Goal: Subscribe to service/newsletter

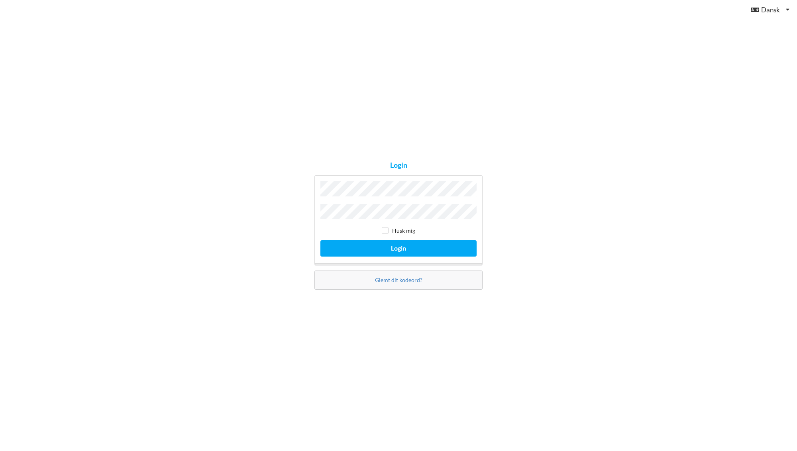
click at [360, 199] on div "Husk mig Login" at bounding box center [398, 220] width 168 height 90
click at [366, 250] on button "Login" at bounding box center [398, 248] width 156 height 16
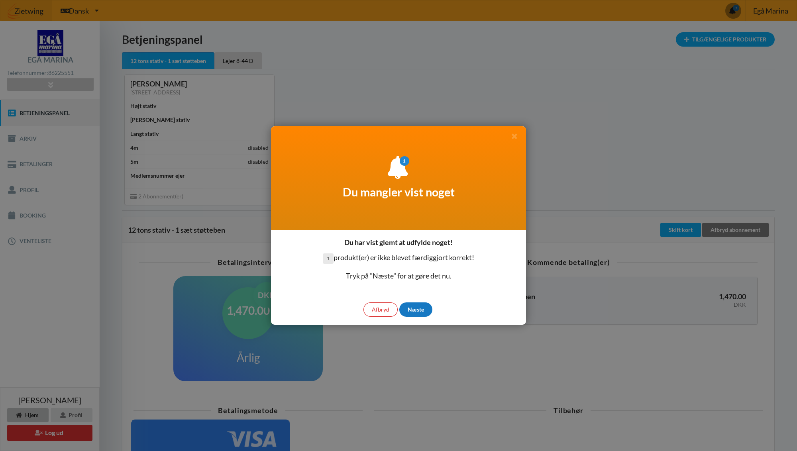
click at [422, 310] on div "Næste" at bounding box center [415, 309] width 33 height 14
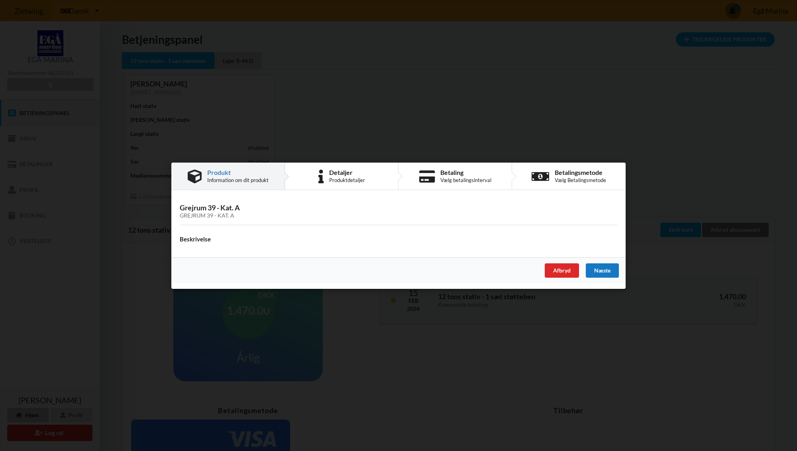
click at [610, 275] on div "Næste" at bounding box center [602, 270] width 33 height 14
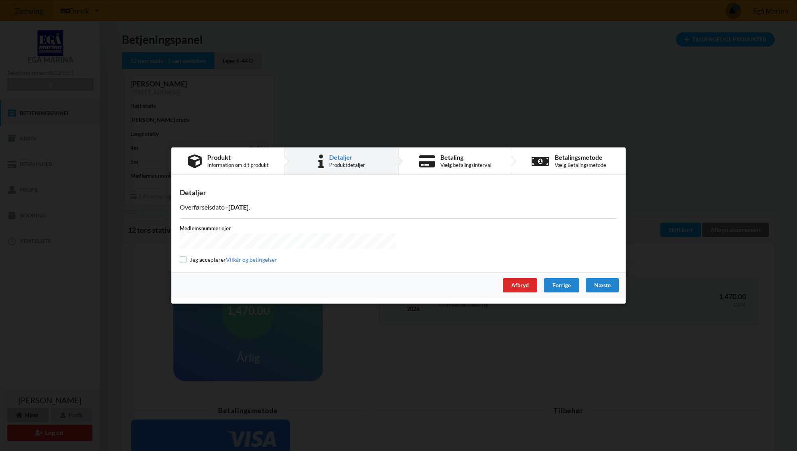
click at [181, 258] on input "checkbox" at bounding box center [183, 259] width 7 height 7
checkbox input "true"
click at [604, 283] on div "Næste" at bounding box center [602, 285] width 33 height 14
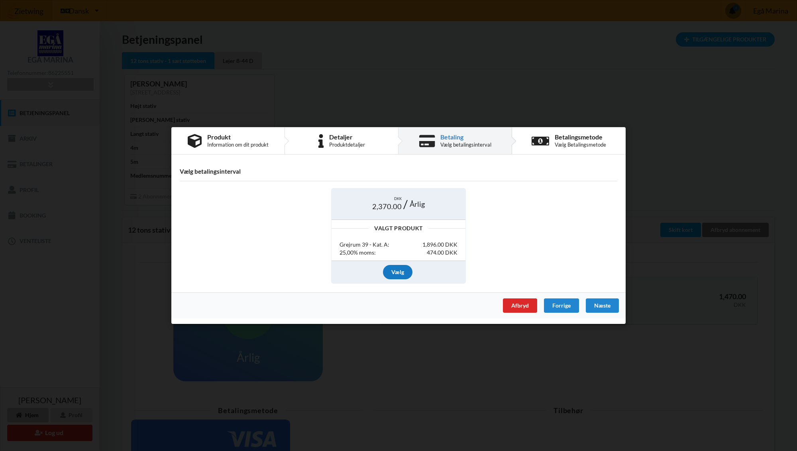
click at [398, 270] on div "Vælg" at bounding box center [397, 272] width 29 height 14
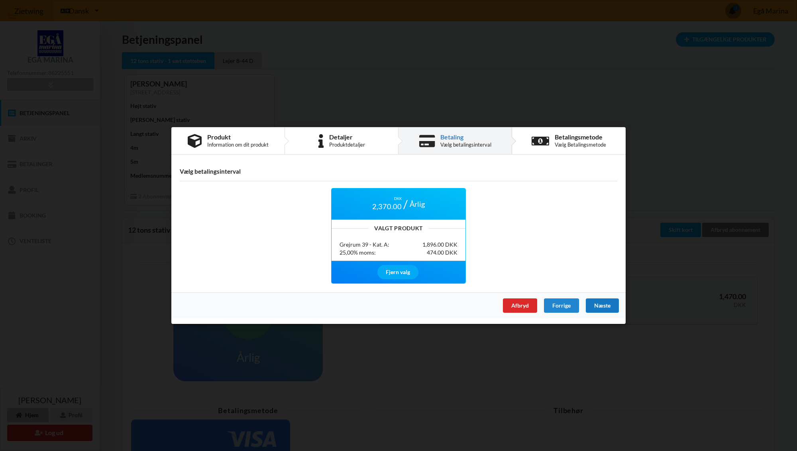
click at [603, 305] on div "Næste" at bounding box center [602, 305] width 33 height 14
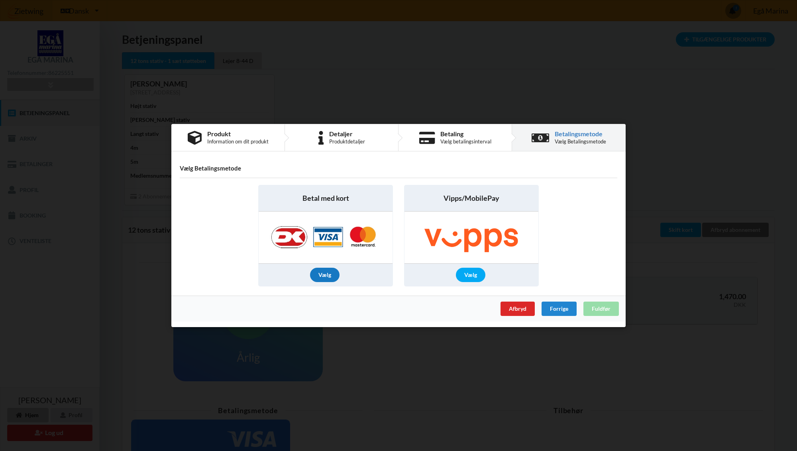
click at [325, 272] on div "Vælg" at bounding box center [324, 275] width 29 height 14
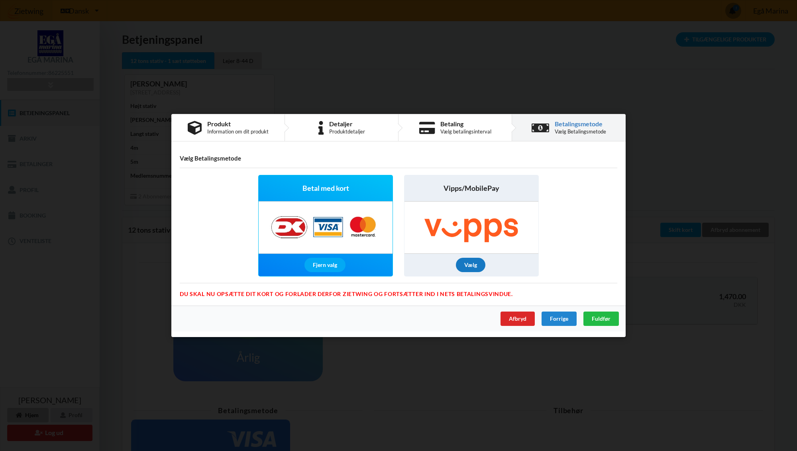
click at [466, 266] on div "Vælg" at bounding box center [470, 265] width 29 height 14
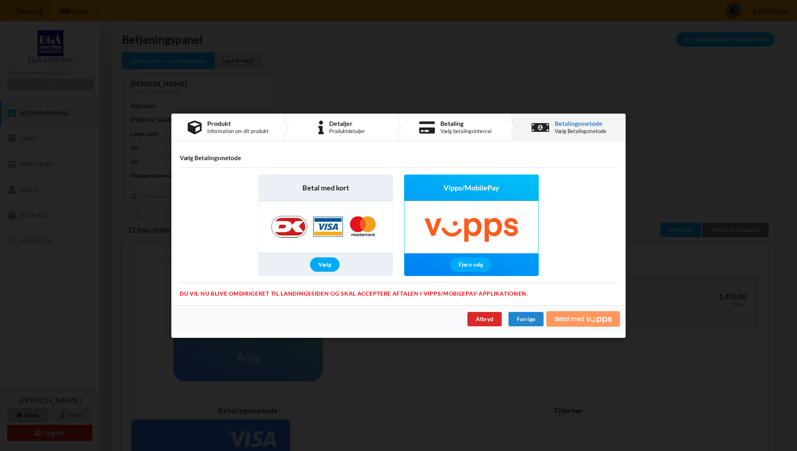
click at [575, 316] on span "Betal med" at bounding box center [569, 319] width 29 height 6
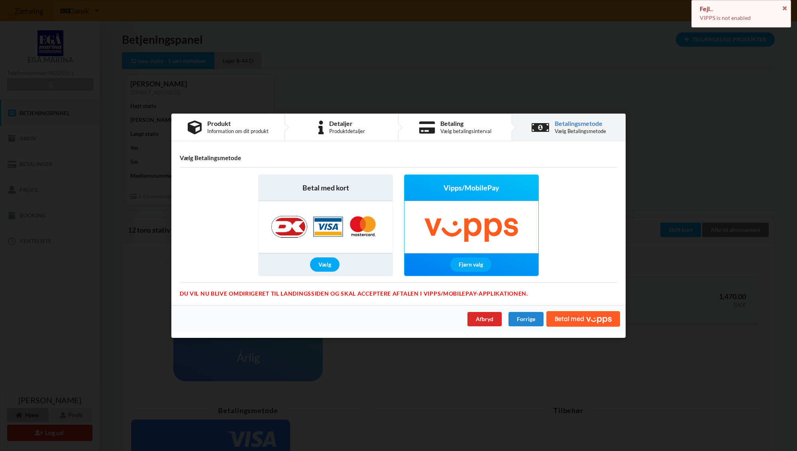
click at [323, 226] on img at bounding box center [325, 227] width 125 height 52
click at [322, 220] on img at bounding box center [325, 227] width 125 height 52
click at [327, 259] on div "Vælg" at bounding box center [324, 264] width 29 height 14
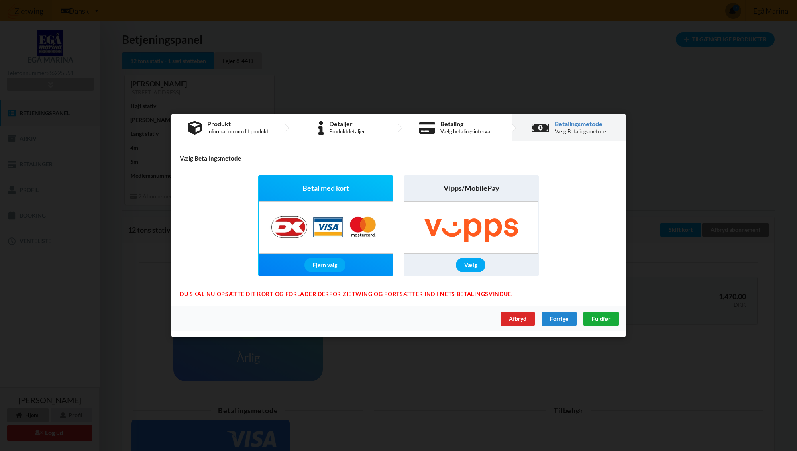
click at [605, 318] on span "Fuldfør" at bounding box center [601, 318] width 19 height 7
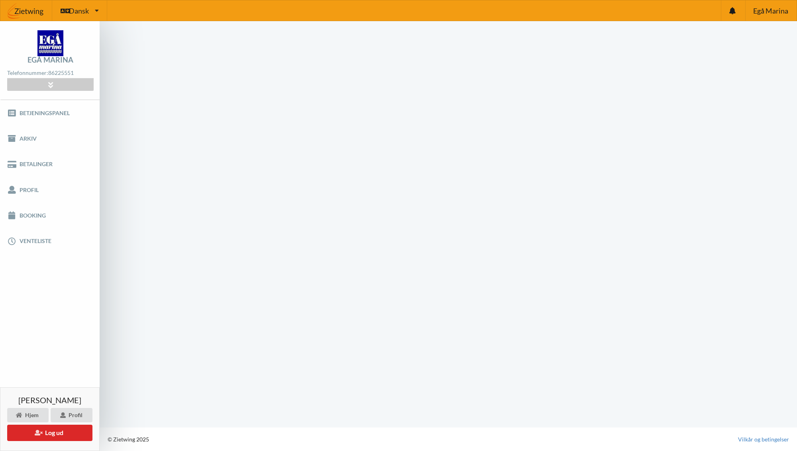
scroll to position [0, 0]
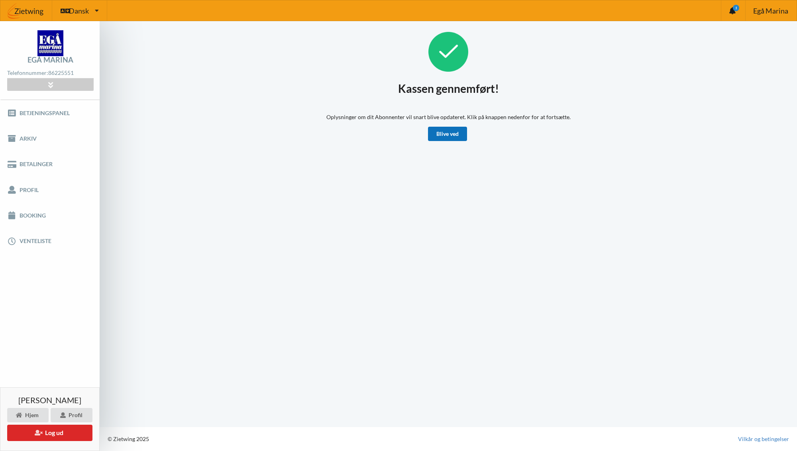
click at [446, 133] on link "Blive ved" at bounding box center [447, 134] width 39 height 14
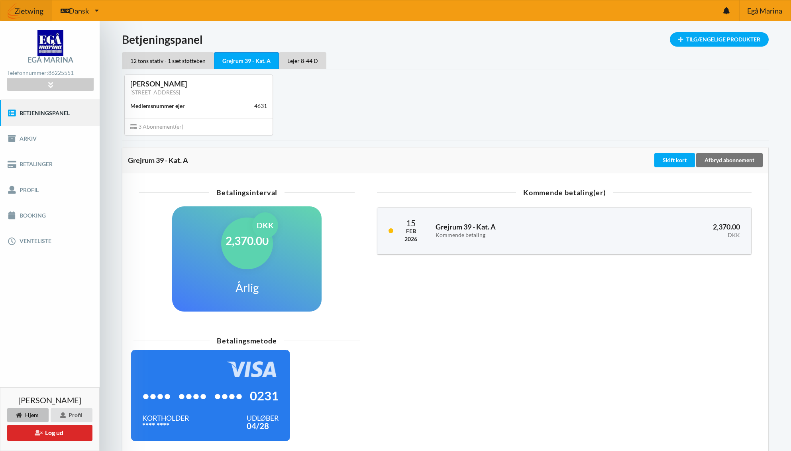
click at [763, 104] on div "Torben Søndergaard Hirtshalsvej 5, 8250 Egå Medlemsnummer ejer 4631 3 Abonnemen…" at bounding box center [445, 104] width 658 height 71
